Goal: Task Accomplishment & Management: Use online tool/utility

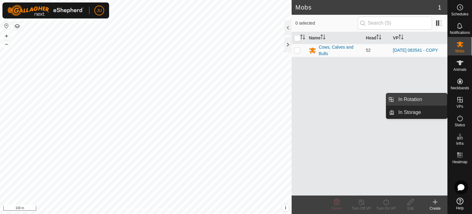
click at [422, 99] on link "In Rotation" at bounding box center [421, 99] width 53 height 12
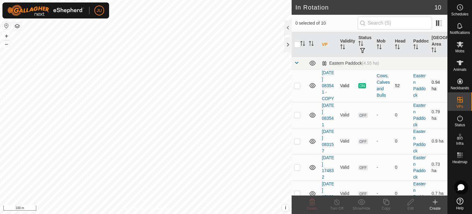
click at [300, 85] on p-checkbox at bounding box center [297, 85] width 6 height 5
checkbox input "true"
click at [387, 200] on icon at bounding box center [386, 202] width 6 height 6
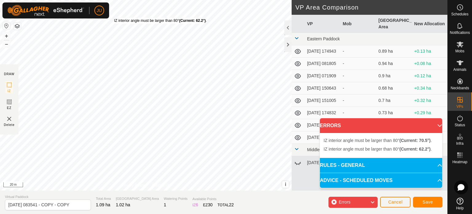
drag, startPoint x: 115, startPoint y: 7, endPoint x: 114, endPoint y: 18, distance: 10.8
click at [114, 18] on div "IZ interior angle must be larger than 80° (Current: 62.2°) ." at bounding box center [160, 21] width 93 height 6
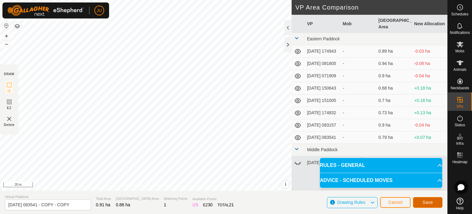
click at [426, 200] on span "Save" at bounding box center [428, 202] width 10 height 5
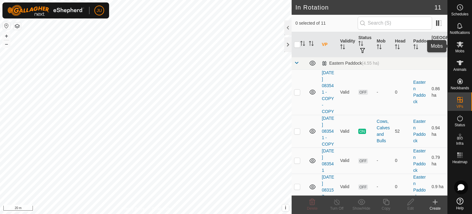
click at [458, 43] on icon at bounding box center [460, 45] width 7 height 6
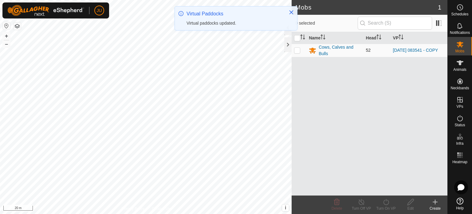
click at [298, 49] on p-checkbox at bounding box center [297, 50] width 6 height 5
checkbox input "true"
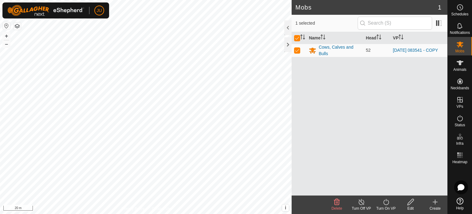
click at [388, 200] on icon at bounding box center [386, 202] width 6 height 6
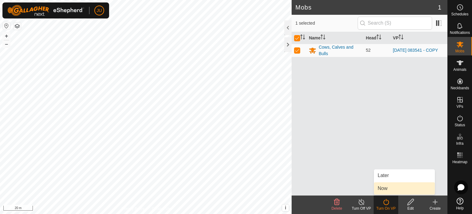
click at [408, 187] on link "Now" at bounding box center [404, 188] width 61 height 12
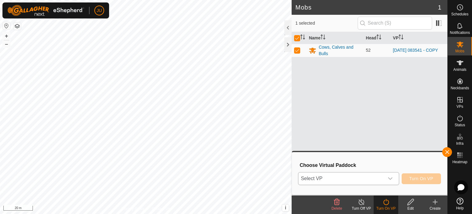
click at [354, 179] on span "Select VP" at bounding box center [342, 178] width 86 height 12
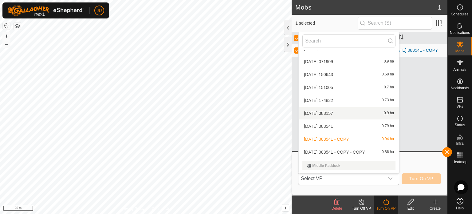
scroll to position [47, 0]
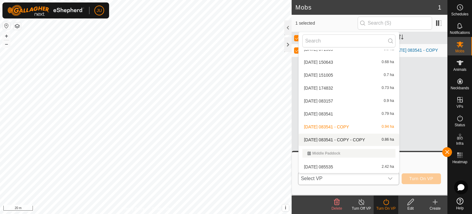
click at [336, 139] on li "[DATE] 083541 - COPY - COPY 0.86 ha" at bounding box center [349, 139] width 101 height 12
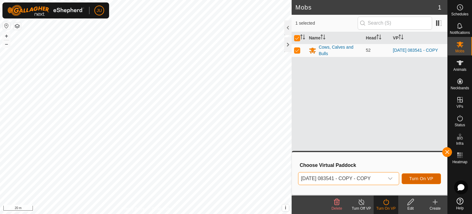
click at [418, 177] on span "Turn On VP" at bounding box center [422, 178] width 24 height 5
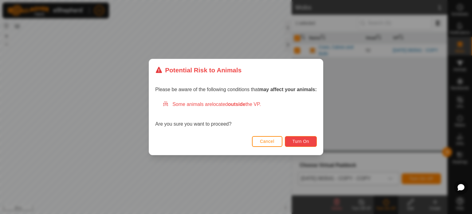
click at [304, 140] on span "Turn On" at bounding box center [301, 141] width 17 height 5
